Goal: Information Seeking & Learning: Find specific fact

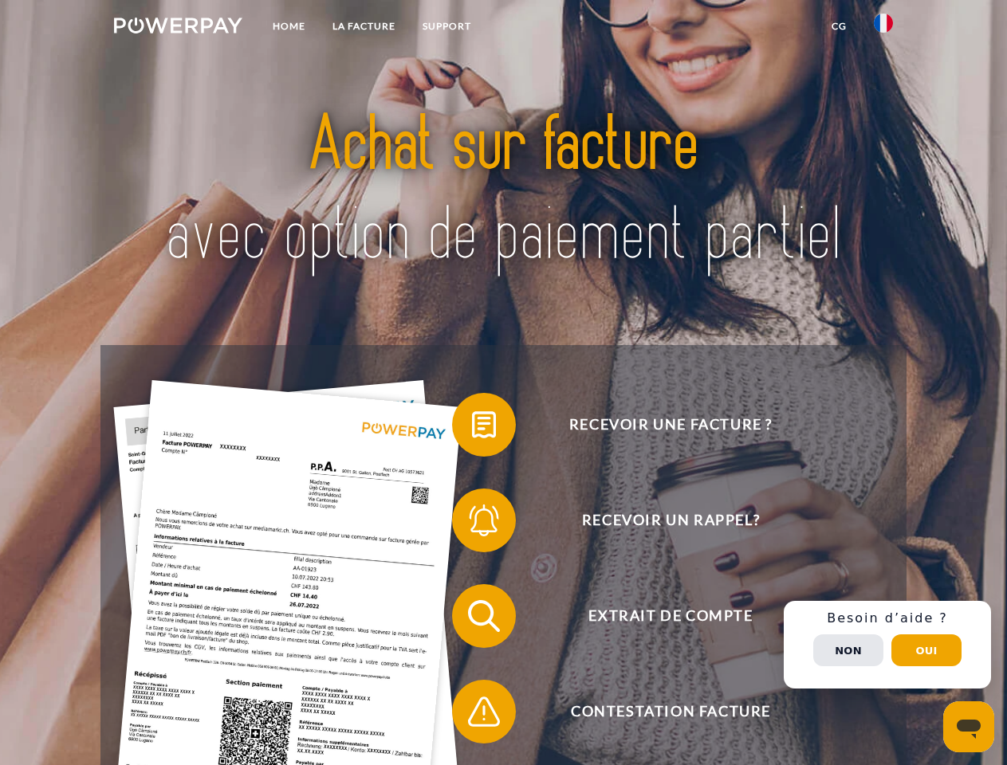
click at [178, 28] on img at bounding box center [178, 26] width 128 height 16
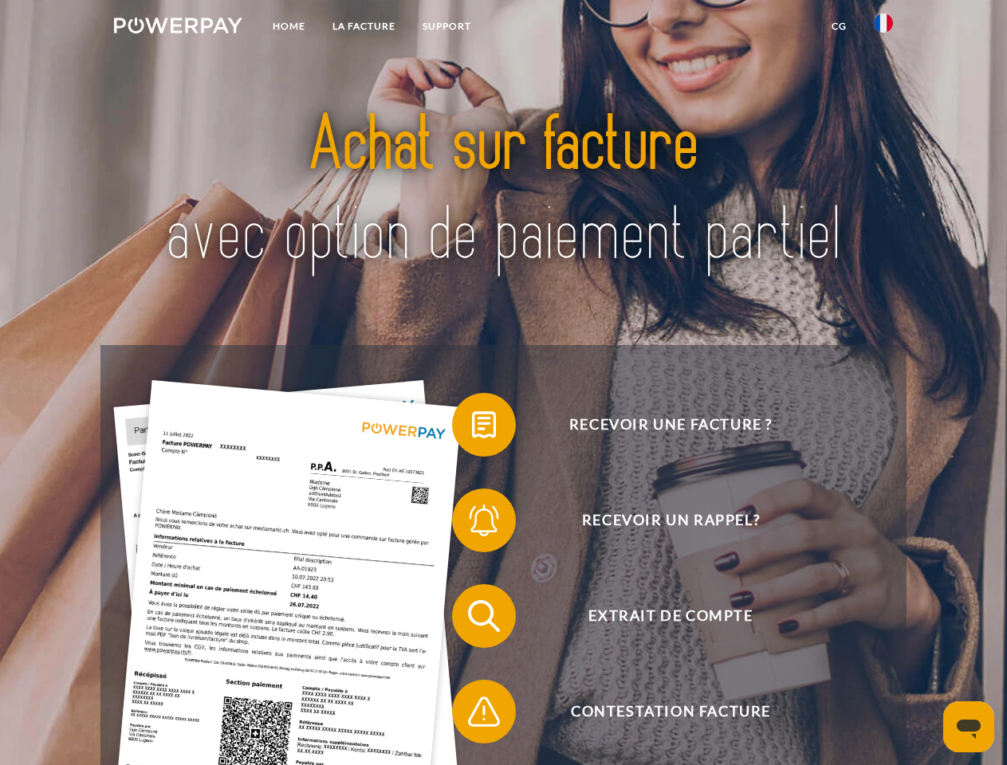
click at [883, 28] on img at bounding box center [883, 23] width 19 height 19
click at [839, 26] on link "CG" at bounding box center [839, 26] width 42 height 29
click at [472, 428] on span at bounding box center [460, 425] width 80 height 80
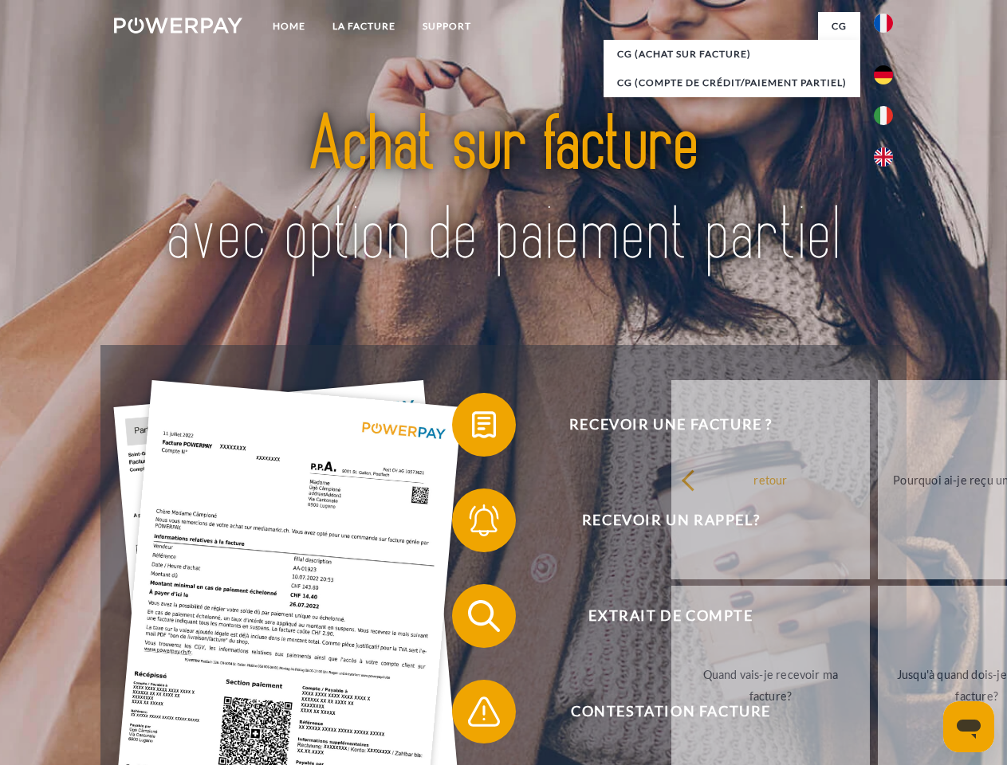
click at [472, 524] on div "Recevoir une facture ? Recevoir un rappel? Extrait de compte retour" at bounding box center [502, 664] width 805 height 638
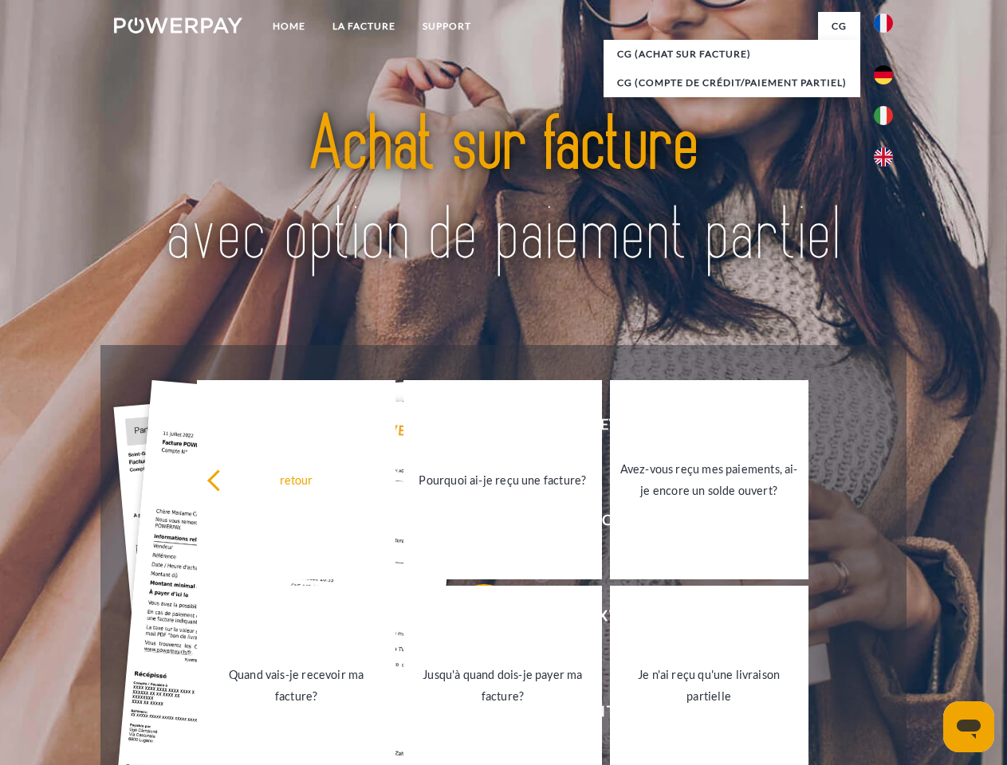
click at [472, 620] on link "Jusqu'à quand dois-je payer ma facture?" at bounding box center [502, 685] width 199 height 199
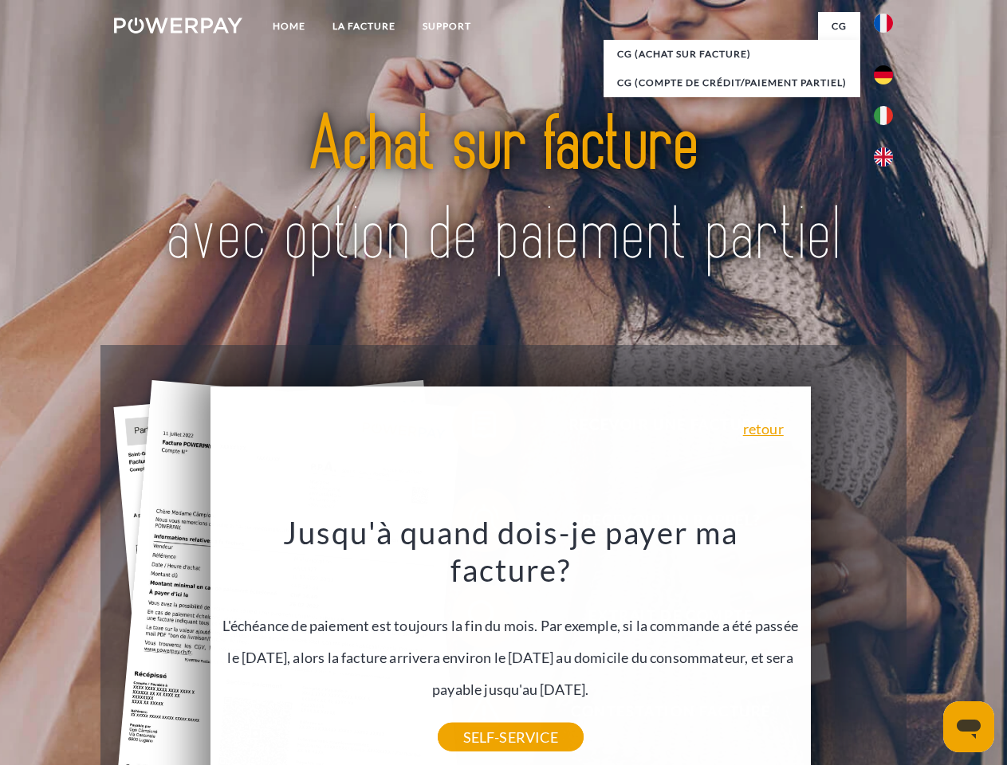
click at [472, 715] on div "Jusqu'à quand dois-je payer ma facture? L'échéance de paiement est toujours la …" at bounding box center [510, 625] width 582 height 224
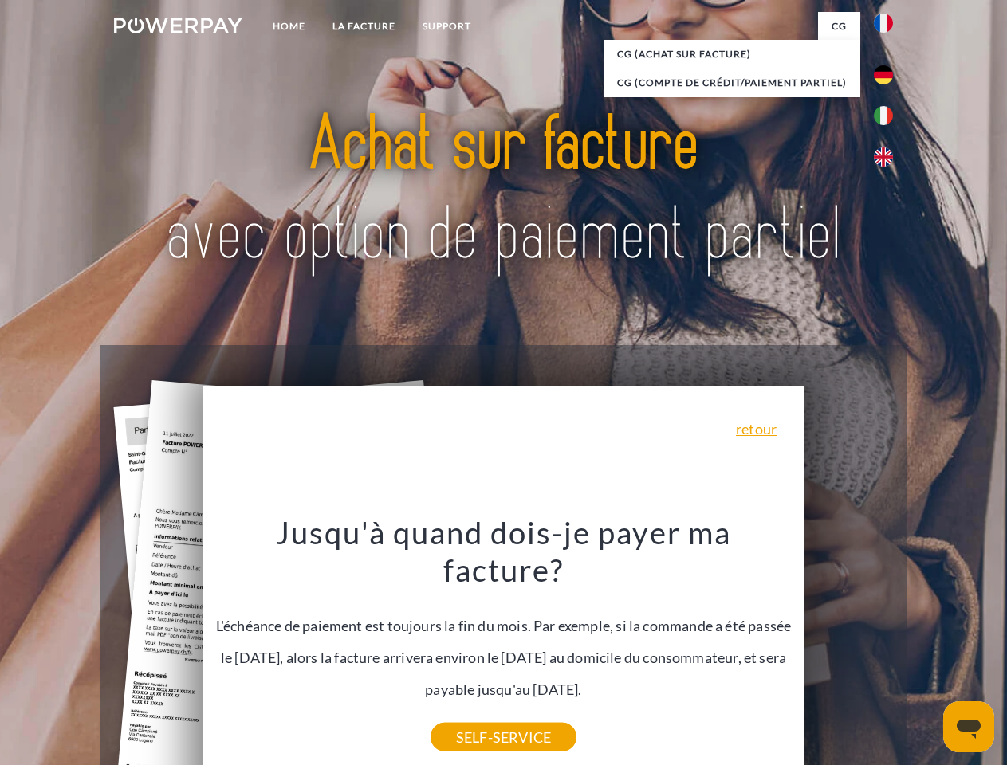
click at [887, 645] on div "Recevoir une facture ? Recevoir un rappel? Extrait de compte retour" at bounding box center [502, 664] width 805 height 638
click at [848, 648] on span "Extrait de compte" at bounding box center [670, 616] width 391 height 64
click at [927, 651] on header "Home LA FACTURE Support" at bounding box center [503, 550] width 1007 height 1101
